Goal: Entertainment & Leisure: Consume media (video, audio)

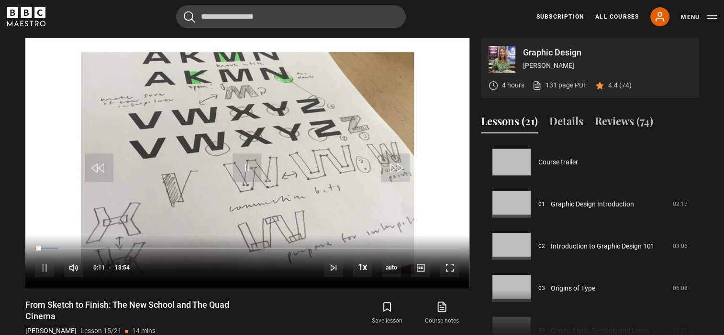
scroll to position [589, 0]
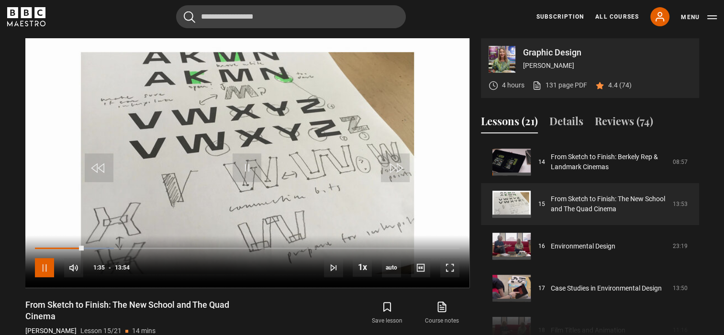
click at [44, 271] on span "Video Player" at bounding box center [44, 267] width 19 height 19
click at [38, 246] on div "10s Skip Back 10 seconds Play 10s Skip Forward 10 seconds Loaded : 19.18% 00:16…" at bounding box center [247, 261] width 444 height 53
click at [0, 0] on div "00:03" at bounding box center [0, 0] width 0 height 0
click at [44, 263] on span "Video Player" at bounding box center [44, 267] width 19 height 19
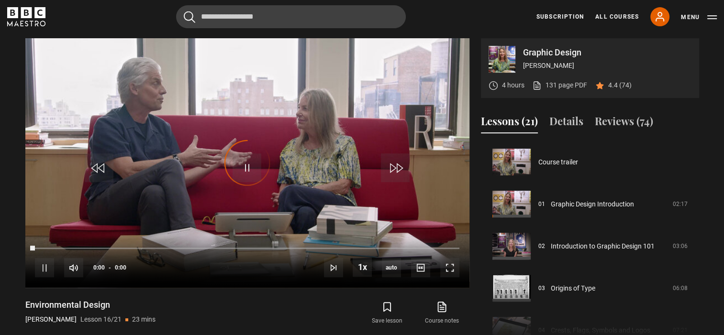
scroll to position [631, 0]
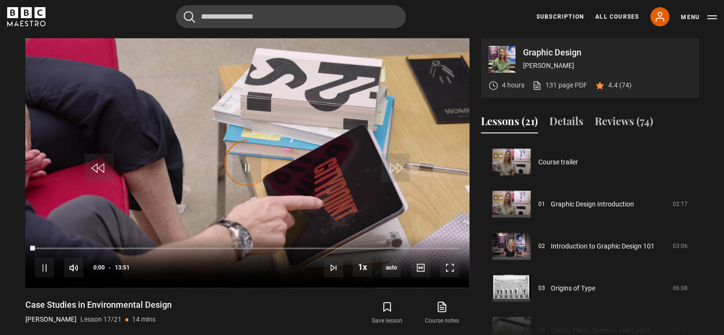
scroll to position [673, 0]
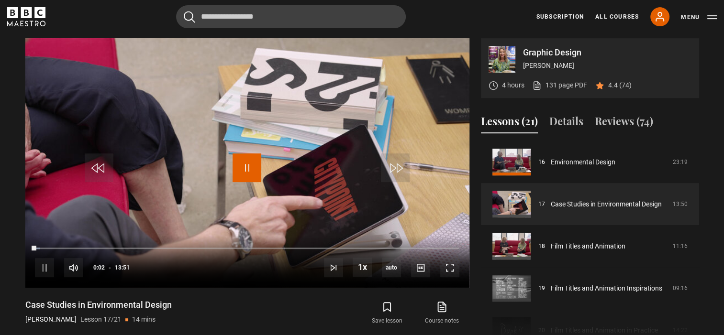
click at [247, 165] on span "Video Player" at bounding box center [246, 168] width 29 height 29
